Goal: Task Accomplishment & Management: Manage account settings

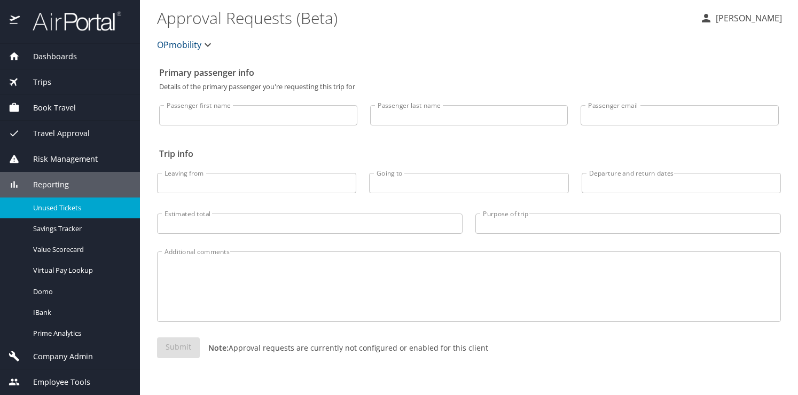
click at [180, 28] on main "Approval Requests (Beta) [PERSON_NAME] OPmobility Primary passenger info Detail…" at bounding box center [469, 197] width 658 height 395
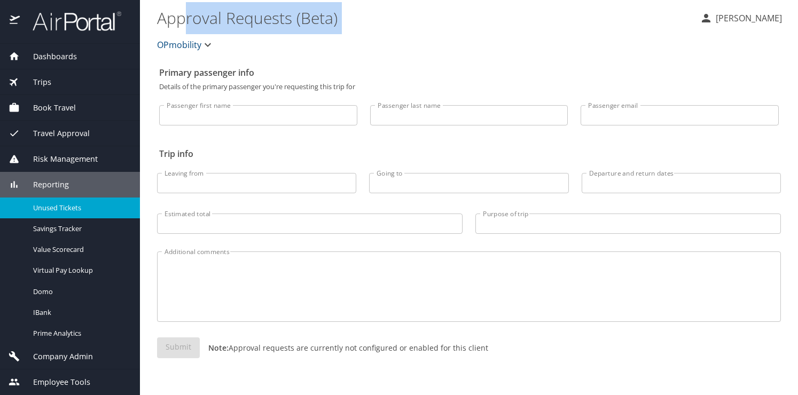
click at [160, 59] on div "OPmobility" at bounding box center [469, 45] width 637 height 34
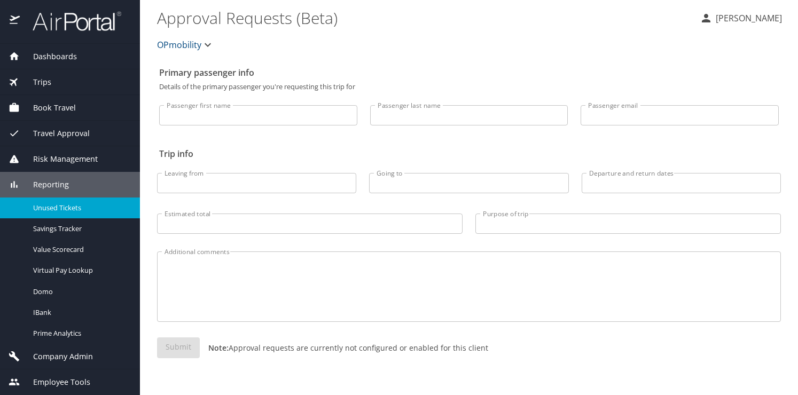
click at [168, 44] on span "OPmobility" at bounding box center [179, 44] width 44 height 15
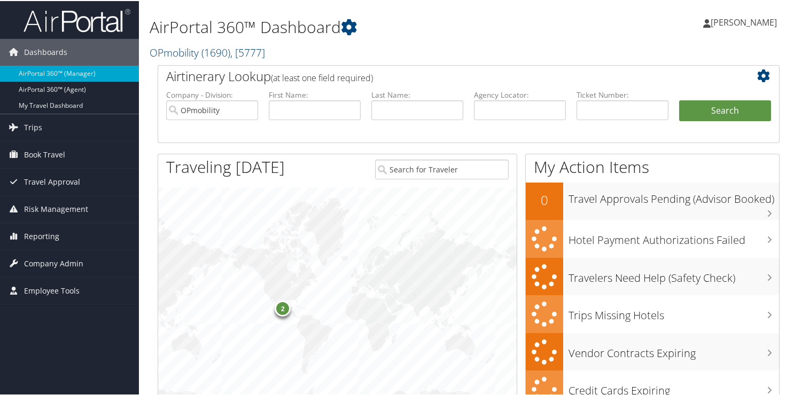
click at [153, 50] on link "OPmobility ( 1690 ) , [ 5777 ]" at bounding box center [207, 51] width 115 height 14
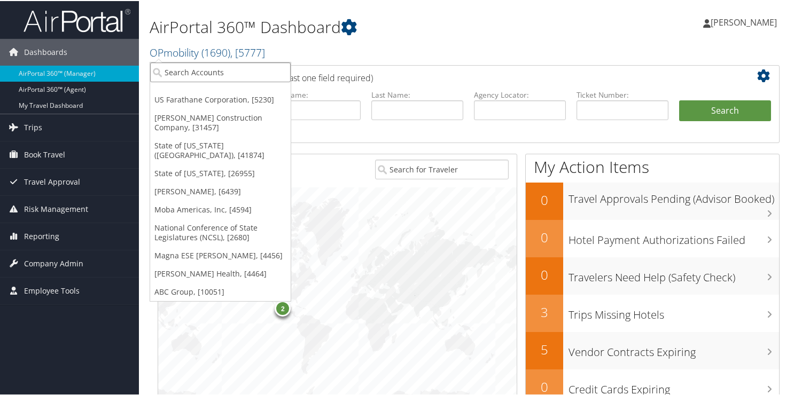
click at [184, 71] on input "search" at bounding box center [220, 71] width 141 height 20
type input "1103"
click at [216, 62] on input "1103" at bounding box center [220, 71] width 141 height 20
type input "1130"
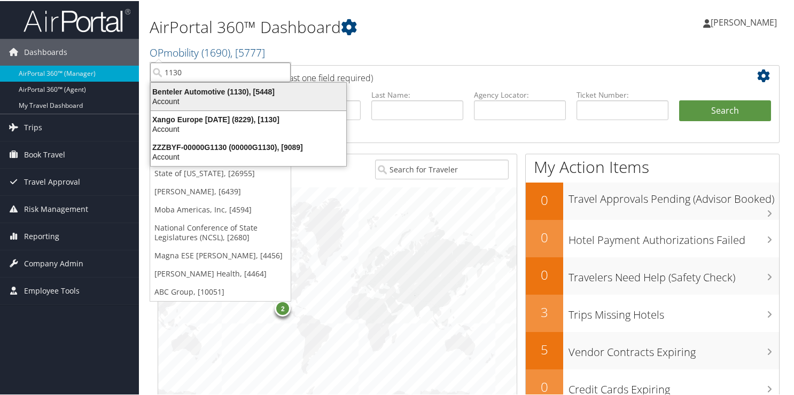
click at [199, 88] on div "Benteler Automotive (1130), [5448]" at bounding box center [248, 91] width 208 height 10
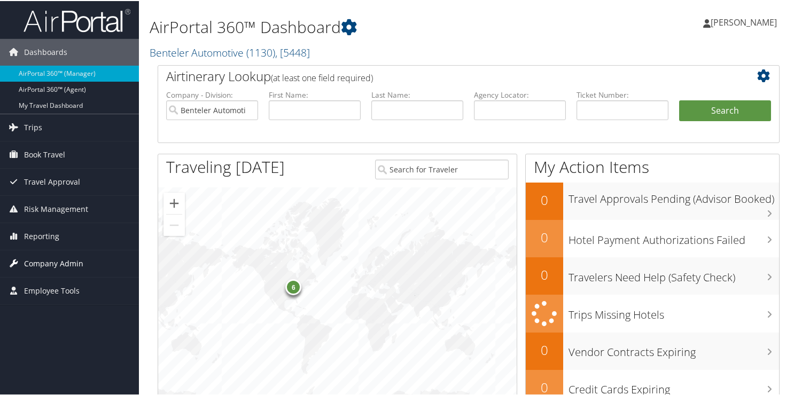
click at [60, 263] on span "Company Admin" at bounding box center [53, 263] width 59 height 27
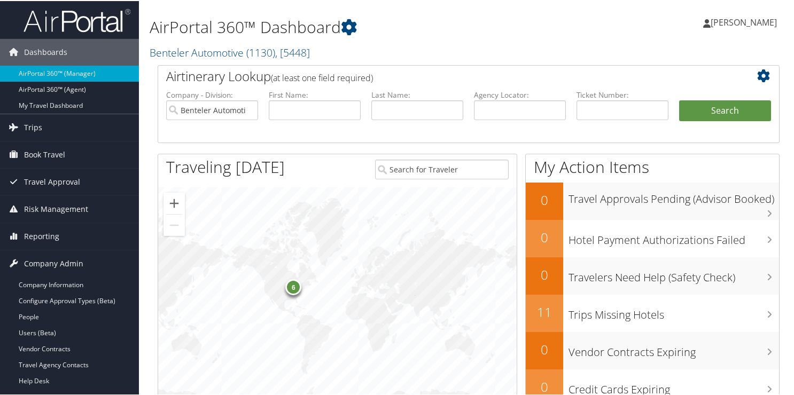
scroll to position [214, 0]
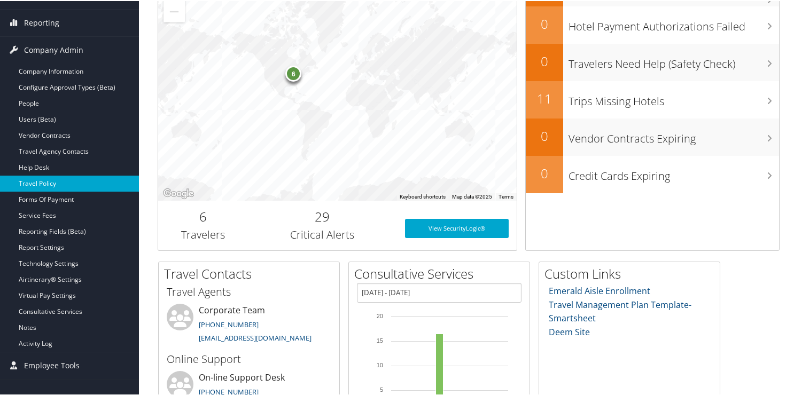
click at [64, 182] on link "Travel Policy" at bounding box center [69, 183] width 139 height 16
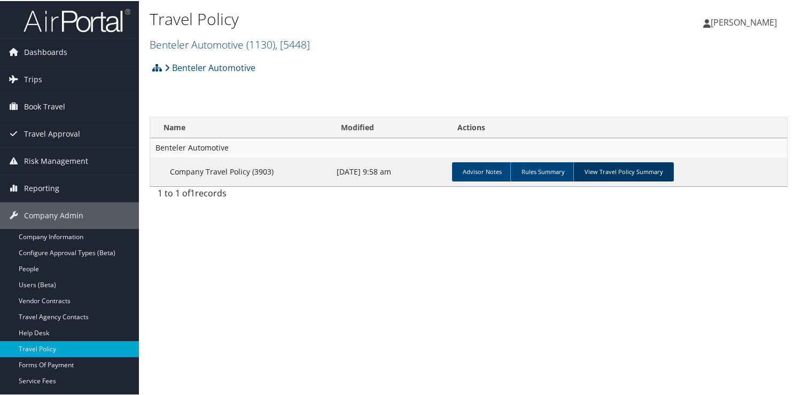
click at [601, 173] on link "View Travel Policy Summary" at bounding box center [623, 170] width 100 height 19
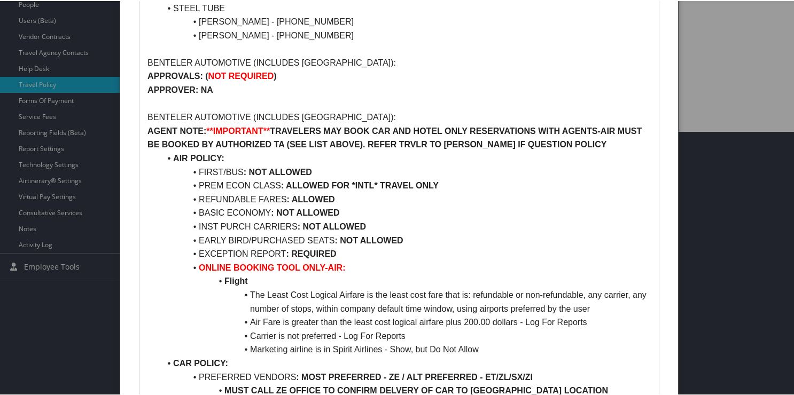
scroll to position [53, 0]
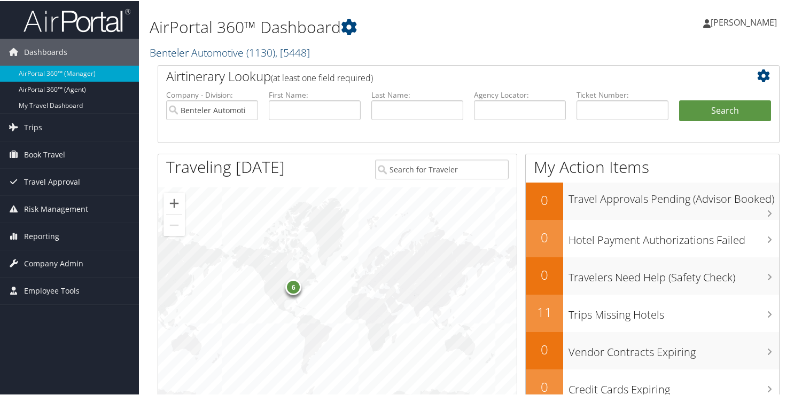
click at [176, 45] on link "Benteler Automotive ( 1130 ) , [ 5448 ]" at bounding box center [230, 51] width 160 height 14
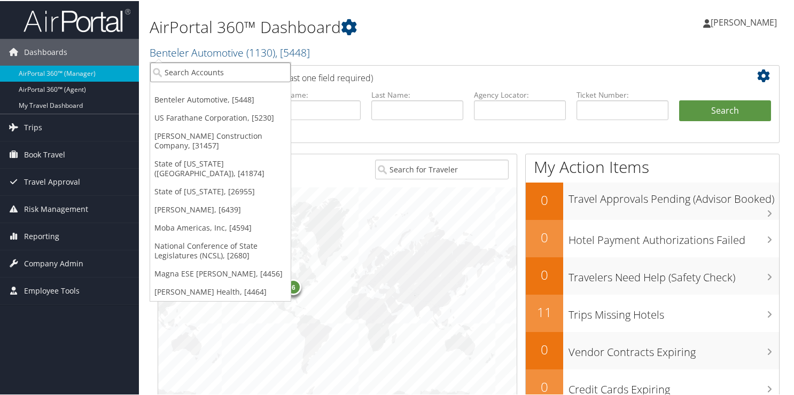
click at [193, 72] on input "search" at bounding box center [220, 71] width 141 height 20
type input "2580"
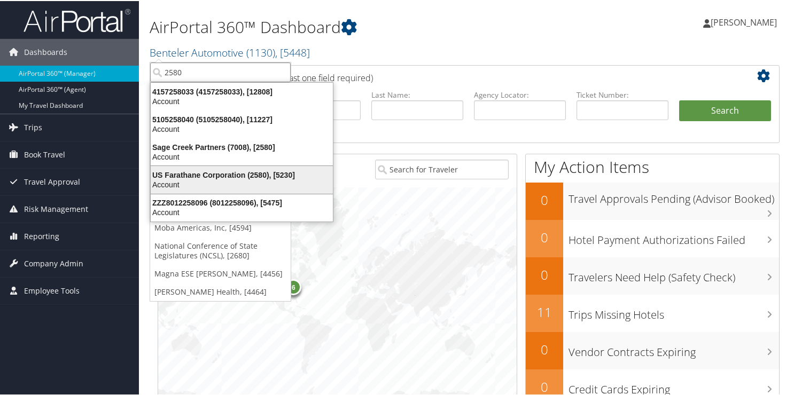
click at [181, 176] on div "US Farathane Corporation (2580), [5230]" at bounding box center [241, 174] width 195 height 10
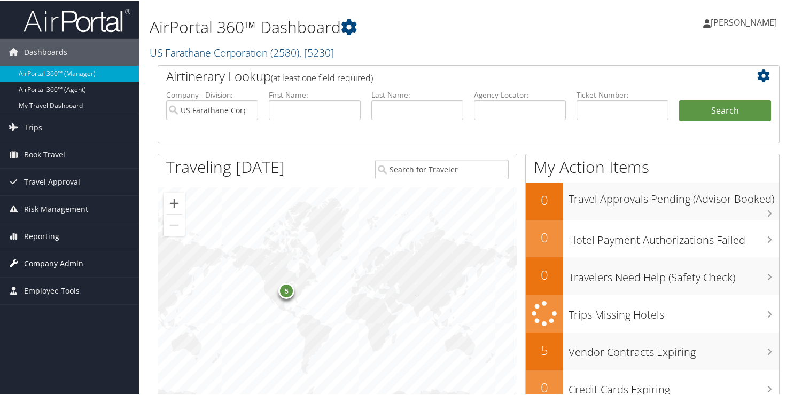
click at [57, 257] on span "Company Admin" at bounding box center [53, 263] width 59 height 27
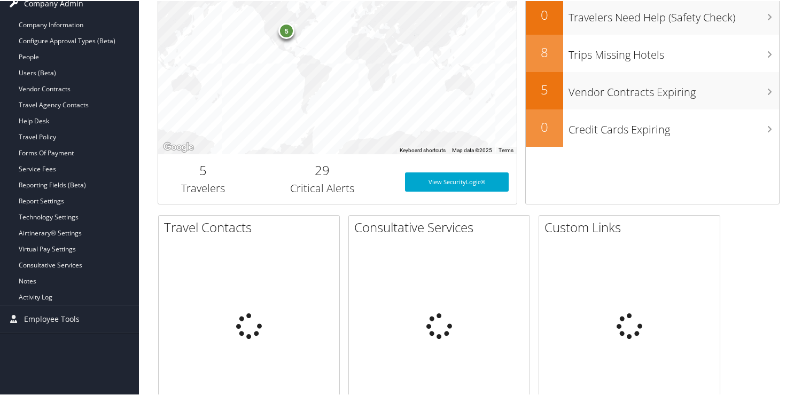
scroll to position [267, 0]
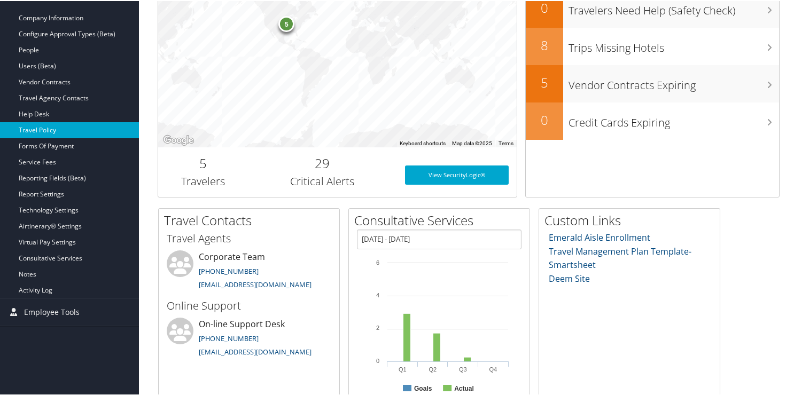
click at [49, 129] on link "Travel Policy" at bounding box center [69, 129] width 139 height 16
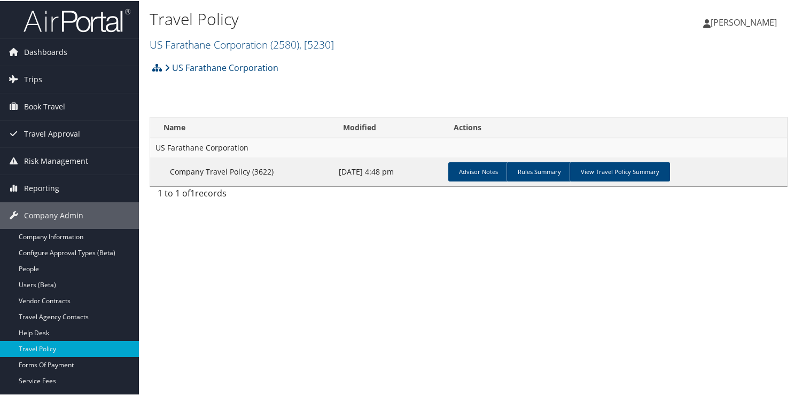
click at [578, 167] on link "View Travel Policy Summary" at bounding box center [620, 170] width 100 height 19
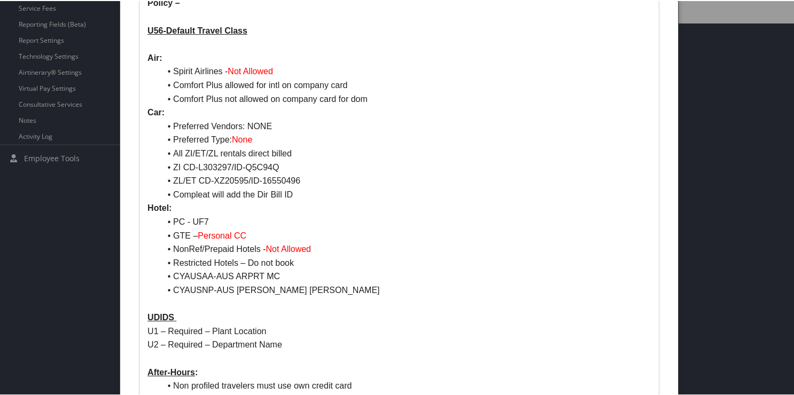
scroll to position [374, 0]
